Goal: Find specific fact: Find specific fact

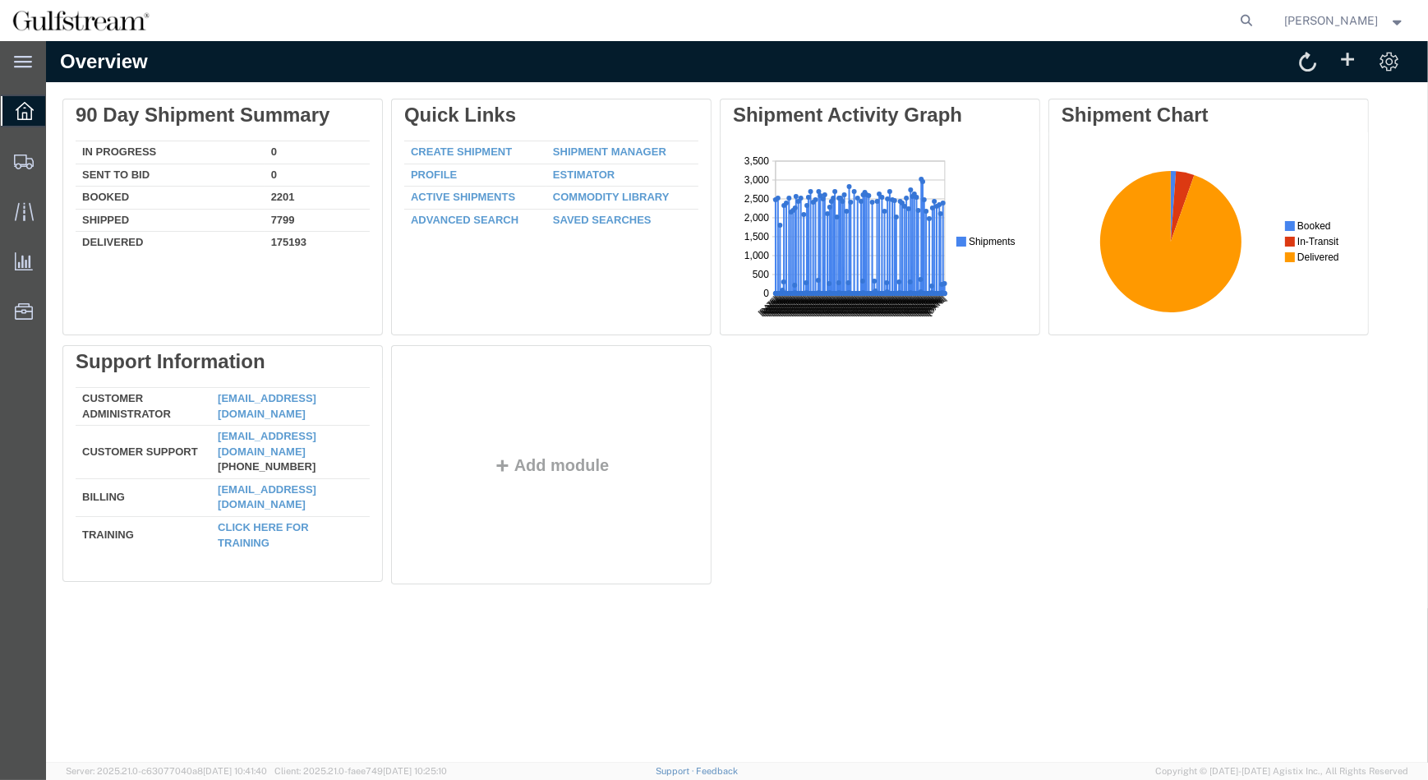
drag, startPoint x: 1277, startPoint y: 13, endPoint x: 1242, endPoint y: 21, distance: 35.5
click at [1259, 12] on icon at bounding box center [1247, 20] width 23 height 23
click at [943, 21] on input "search" at bounding box center [986, 20] width 500 height 39
paste input "884930996139"
type input "884930996139"
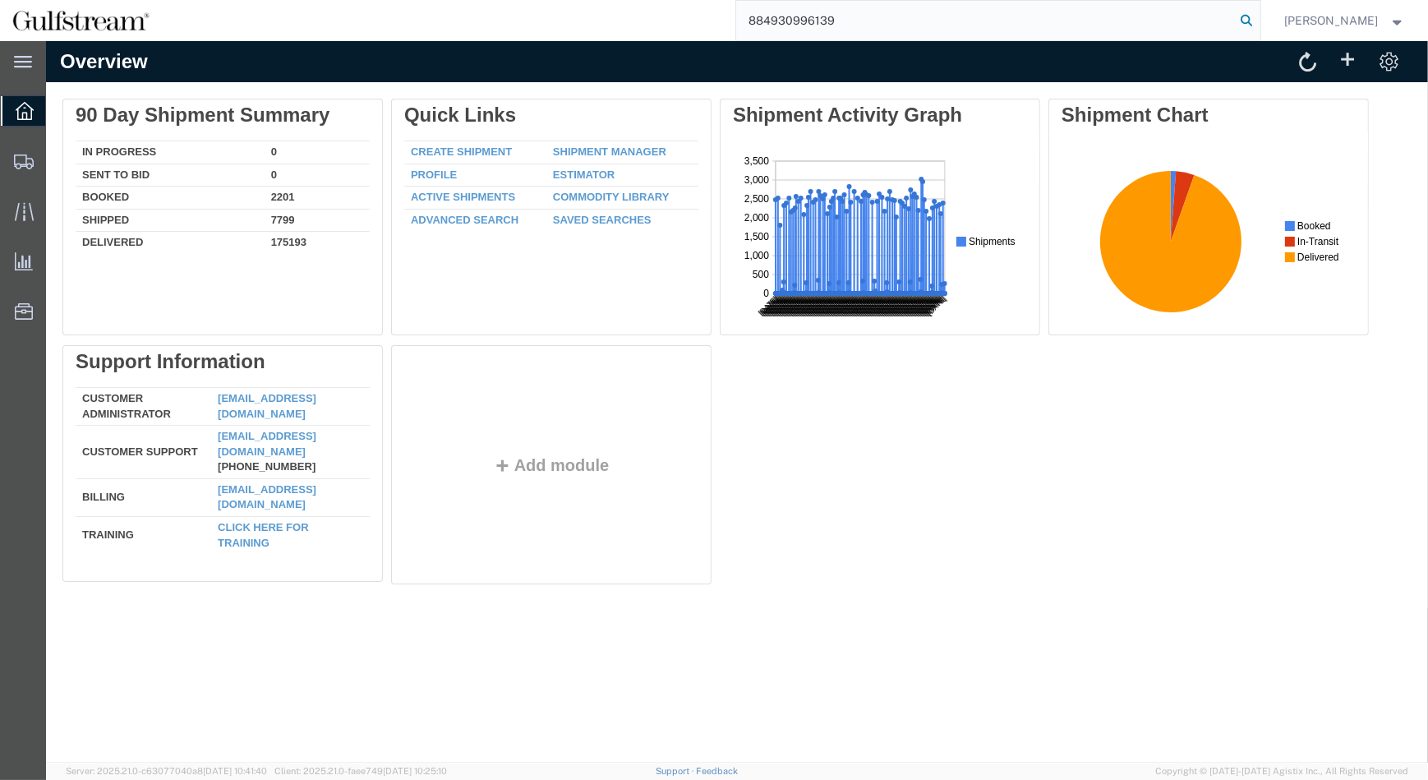
click at [1259, 21] on icon at bounding box center [1247, 20] width 23 height 23
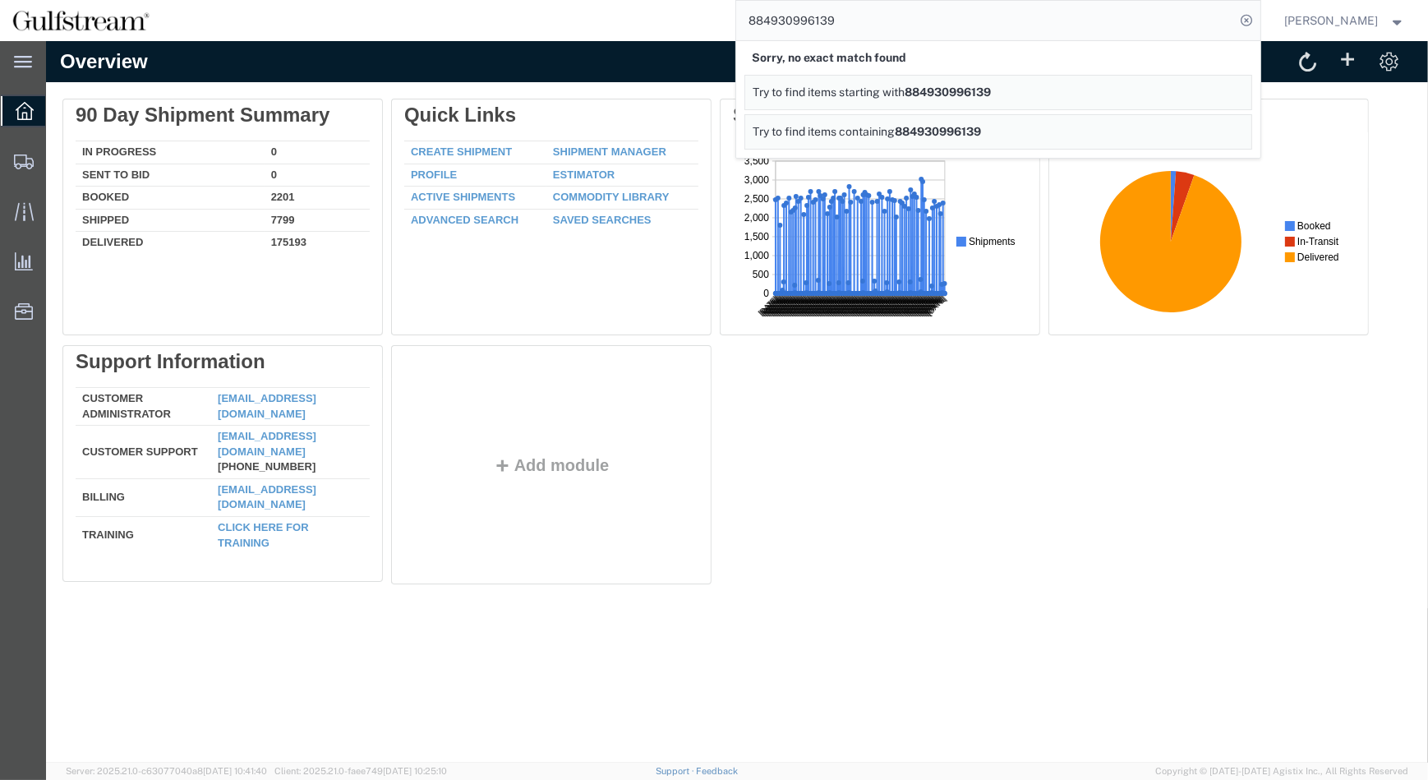
click at [862, 131] on span "Try to find items containing" at bounding box center [825, 131] width 142 height 13
